Goal: Information Seeking & Learning: Check status

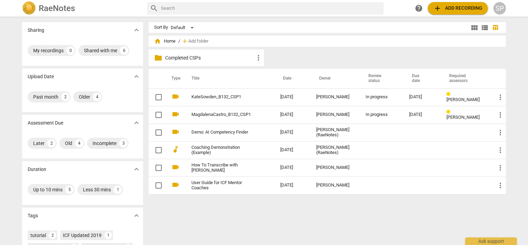
click at [500, 10] on div "SP" at bounding box center [500, 8] width 12 height 12
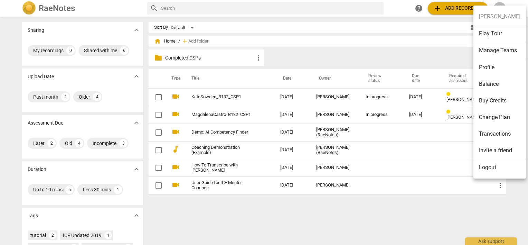
click at [397, 210] on div at bounding box center [264, 122] width 528 height 245
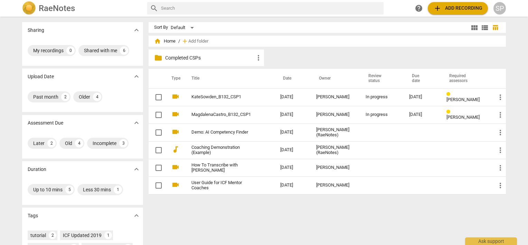
click at [178, 57] on p "Completed CSPs" at bounding box center [209, 57] width 89 height 7
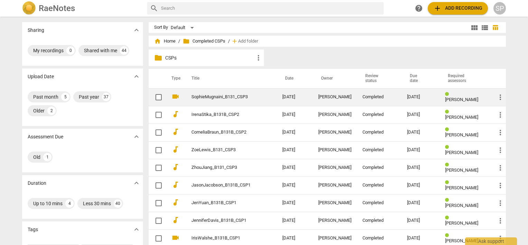
click at [219, 97] on link "SophieMugnaini_B131_CSP3" at bounding box center [225, 96] width 66 height 5
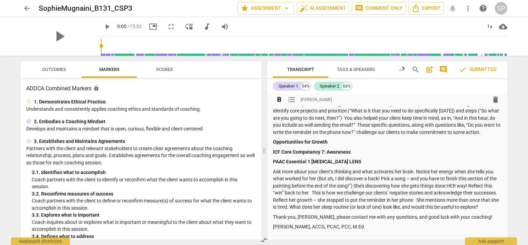
scroll to position [173, 0]
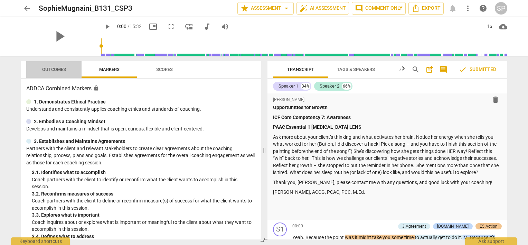
click at [57, 69] on span "Outcomes" at bounding box center [54, 69] width 24 height 5
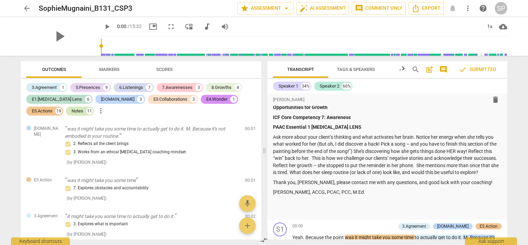
click at [72, 110] on div "Notes" at bounding box center [78, 111] width 12 height 7
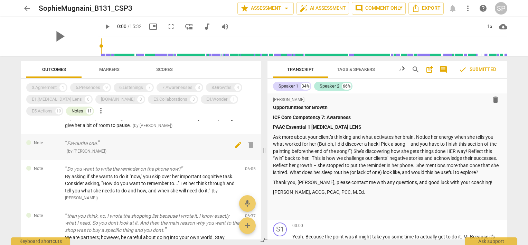
click at [235, 143] on span "edit" at bounding box center [238, 145] width 8 height 8
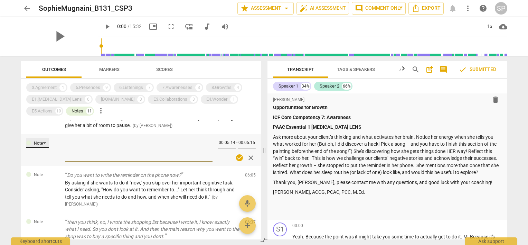
click at [46, 143] on div "Note" at bounding box center [37, 143] width 22 height 10
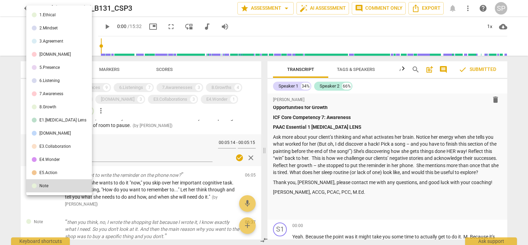
click at [181, 153] on div at bounding box center [264, 122] width 528 height 245
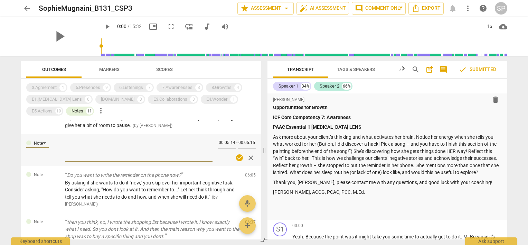
click at [153, 158] on textarea at bounding box center [139, 150] width 148 height 20
click at [247, 158] on span "close" at bounding box center [251, 157] width 8 height 8
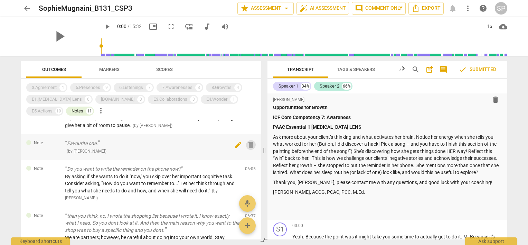
click at [247, 147] on span "delete" at bounding box center [251, 145] width 8 height 8
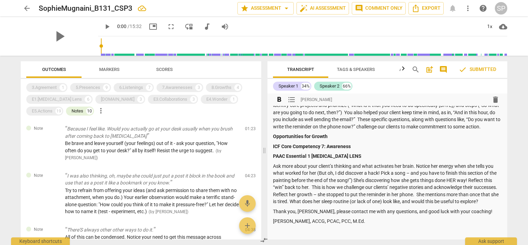
scroll to position [104, 0]
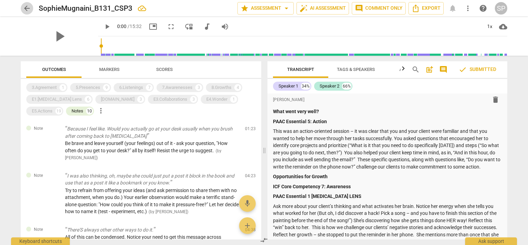
click at [24, 8] on span "arrow_back" at bounding box center [27, 8] width 8 height 8
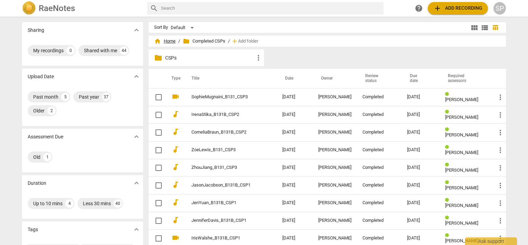
click at [163, 41] on span "home Home" at bounding box center [164, 41] width 21 height 7
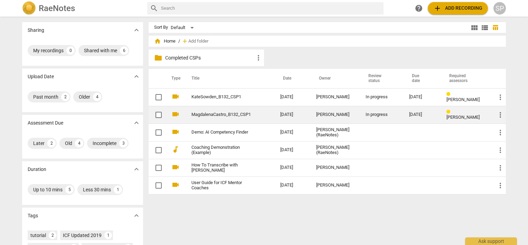
click at [217, 113] on link "MagdalenaCastro_B132_CSP1" at bounding box center [224, 114] width 64 height 5
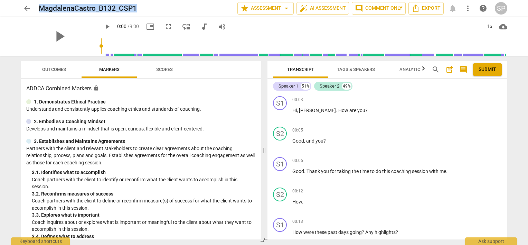
drag, startPoint x: 38, startPoint y: 8, endPoint x: 172, endPoint y: 3, distance: 133.5
click at [172, 3] on div "arrow_back MagdalenaCastro_B132_CSP1 star Assessment arrow_drop_down auto_fix_h…" at bounding box center [264, 8] width 487 height 12
copy h2 "MagdalenaCastro_B132_CSP1"
